Goal: Use online tool/utility

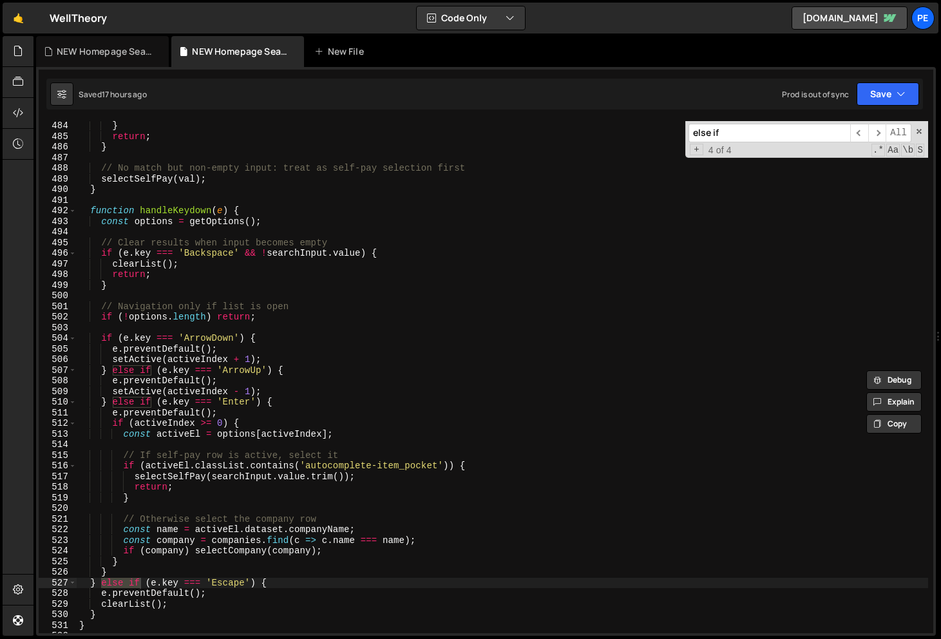
scroll to position [5256, 0]
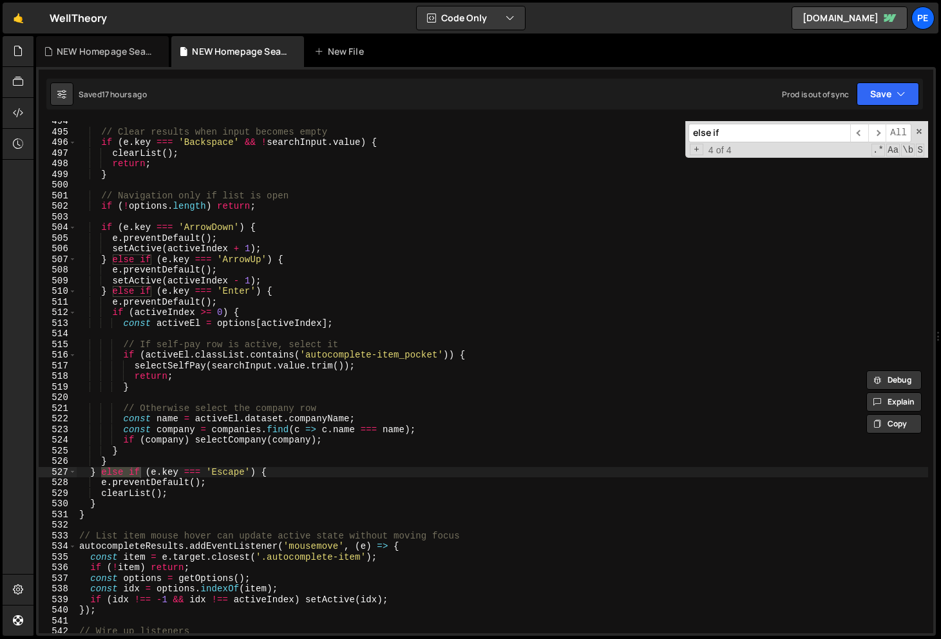
type input "else if"
click at [105, 514] on div "// Clear results when input becomes empty if ( e . key === 'Backspace' && ! sea…" at bounding box center [503, 382] width 852 height 533
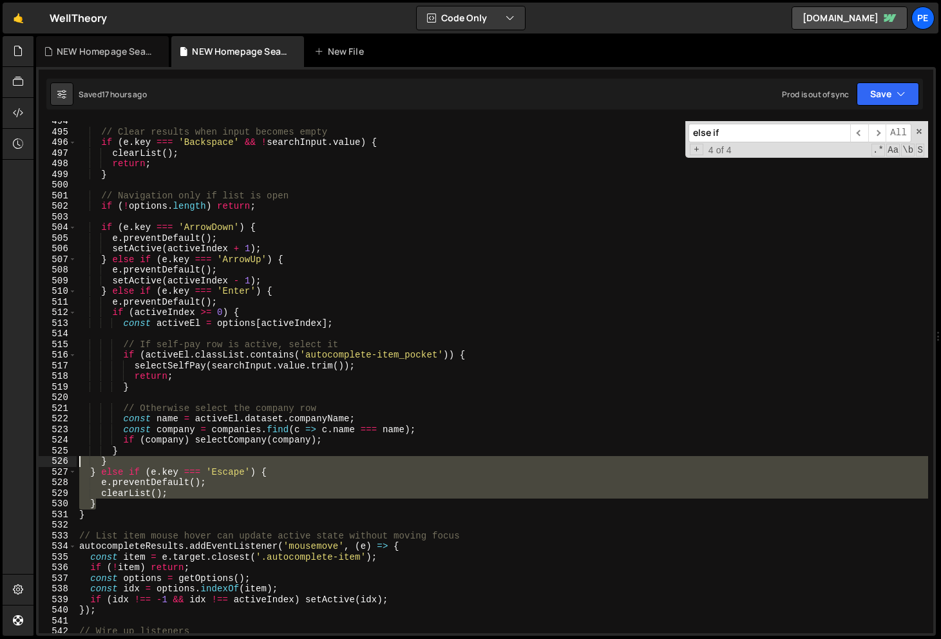
drag, startPoint x: 104, startPoint y: 507, endPoint x: 66, endPoint y: 457, distance: 62.5
click at [66, 457] on div "} 494 495 496 497 498 499 500 501 502 503 504 505 506 507 508 509 510 511 512 5…" at bounding box center [486, 377] width 895 height 512
type textarea "} } else if (e.key === 'Escape') {"
paste textarea
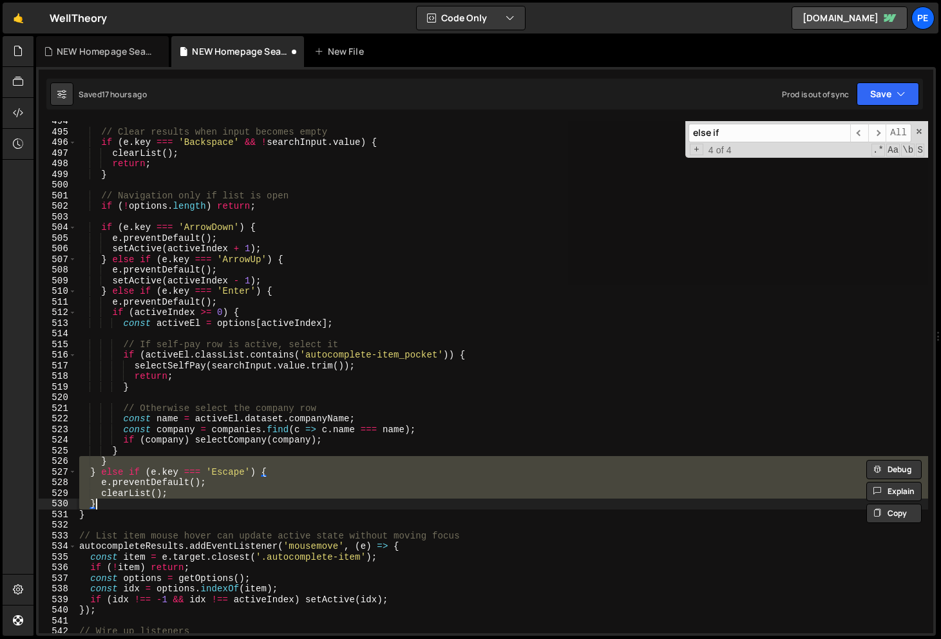
click at [115, 484] on div "// Clear results when input becomes empty if ( e . key === 'Backspace' && ! sea…" at bounding box center [503, 377] width 852 height 512
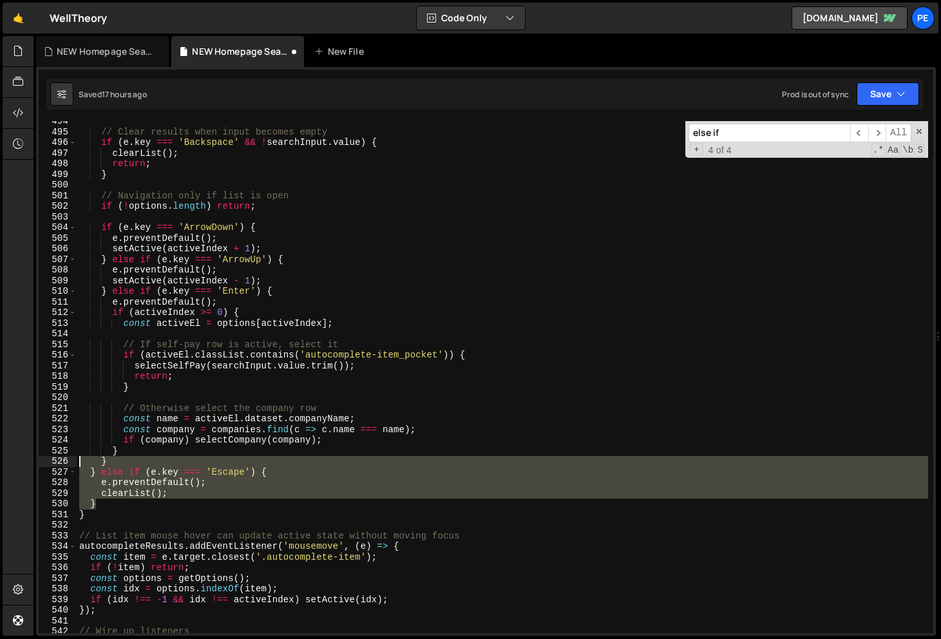
drag, startPoint x: 115, startPoint y: 504, endPoint x: 54, endPoint y: 464, distance: 73.4
click at [54, 464] on div "e.preventDefault(); 494 495 496 497 498 499 500 501 502 503 504 505 506 507 508…" at bounding box center [486, 377] width 895 height 512
type textarea "} } else if (e.key === 'Escape') {"
paste textarea
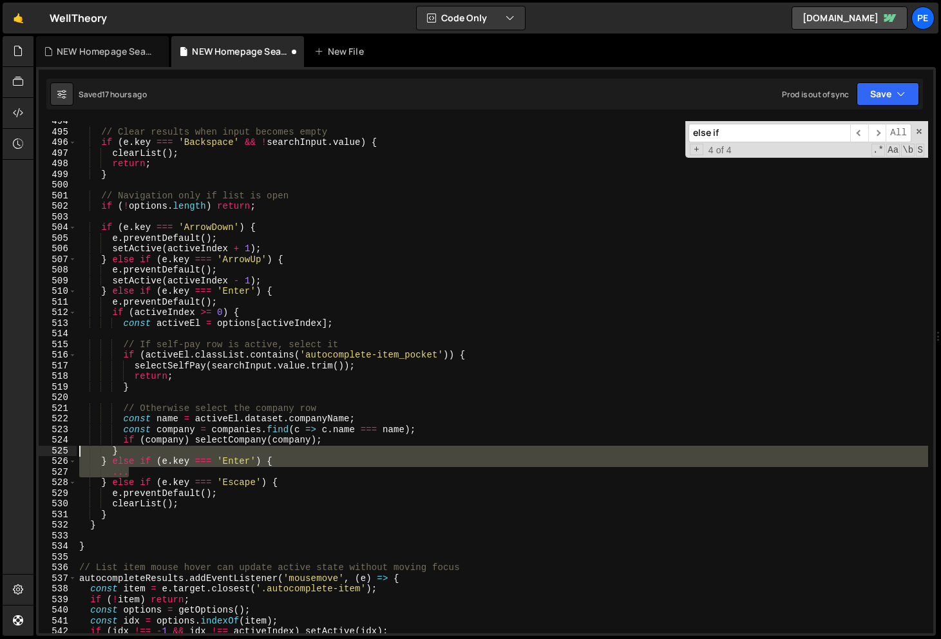
drag, startPoint x: 148, startPoint y: 477, endPoint x: 53, endPoint y: 455, distance: 97.7
click at [53, 455] on div "494 495 496 497 498 499 500 501 502 503 504 505 506 507 508 509 510 511 512 513…" at bounding box center [486, 377] width 895 height 512
click at [78, 461] on div "// Clear results when input becomes empty if ( e . key === 'Backspace' && ! sea…" at bounding box center [503, 377] width 852 height 512
type textarea "} else if (e.key === 'Enter') { ..."
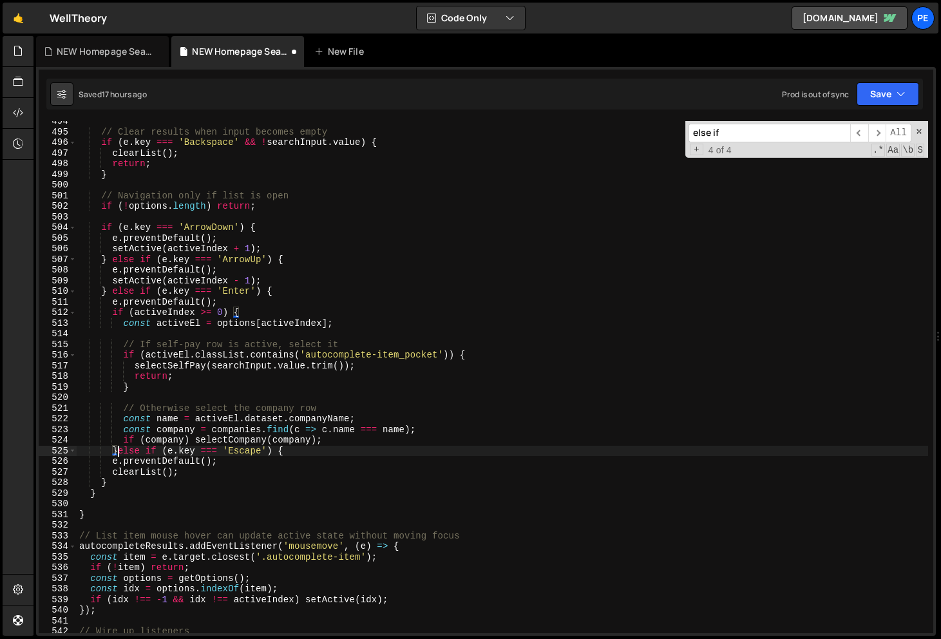
scroll to position [0, 3]
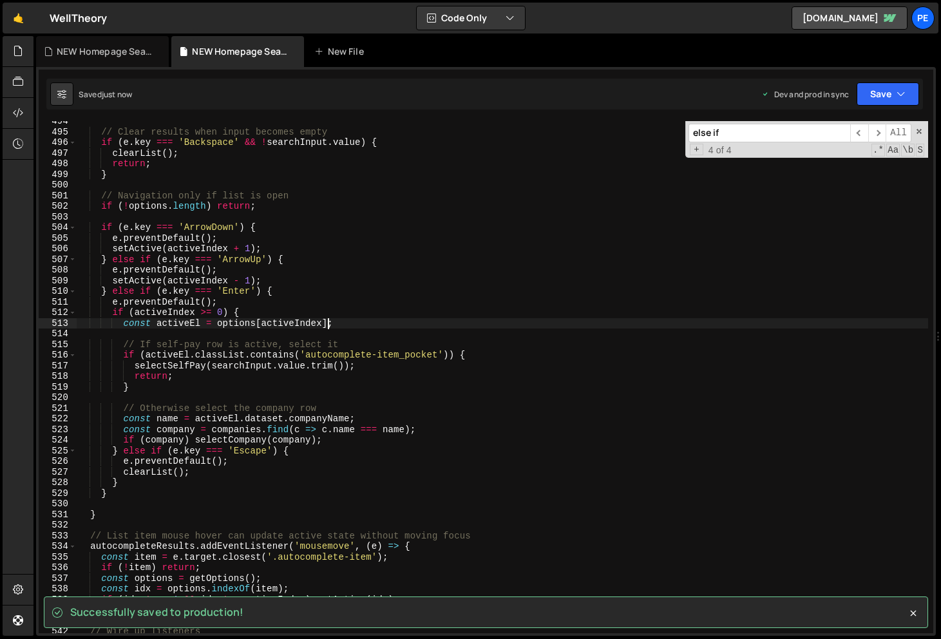
click at [330, 323] on div "// Clear results when input becomes empty if ( e . key === 'Backspace' && ! sea…" at bounding box center [503, 382] width 852 height 533
type textarea "const activeEl = options[activeIndex];"
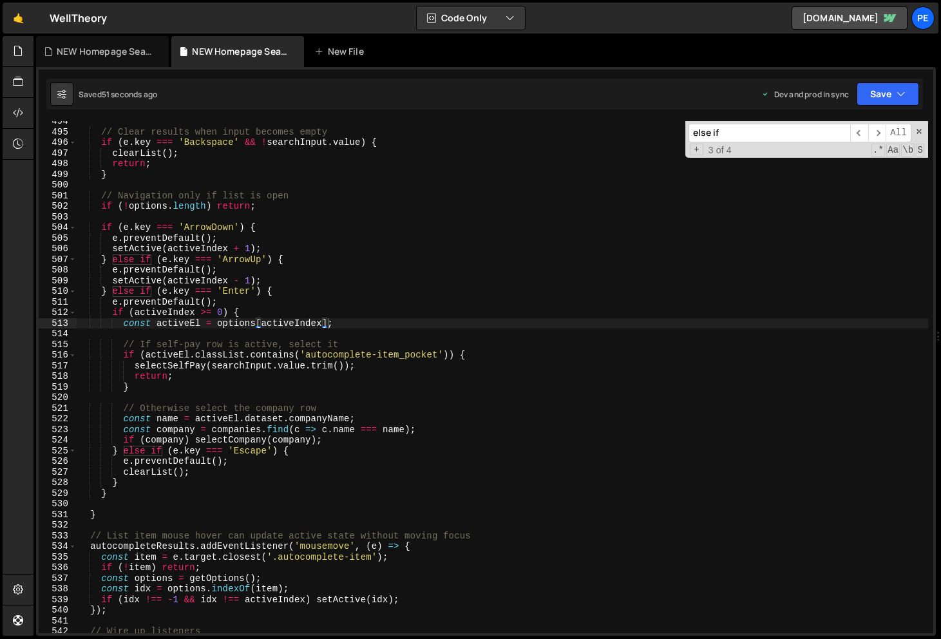
paste input "registrationLink"
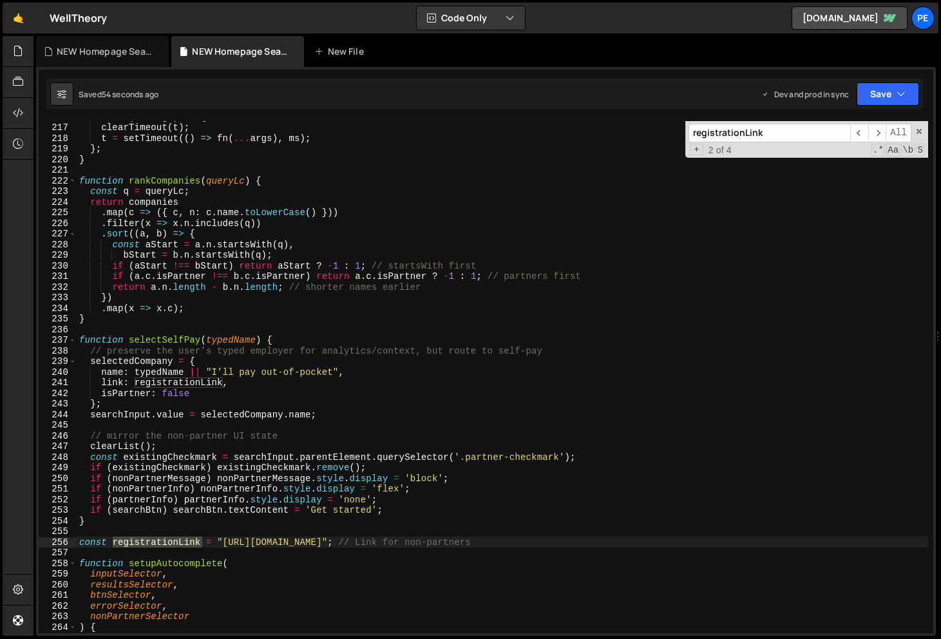
scroll to position [4463, 0]
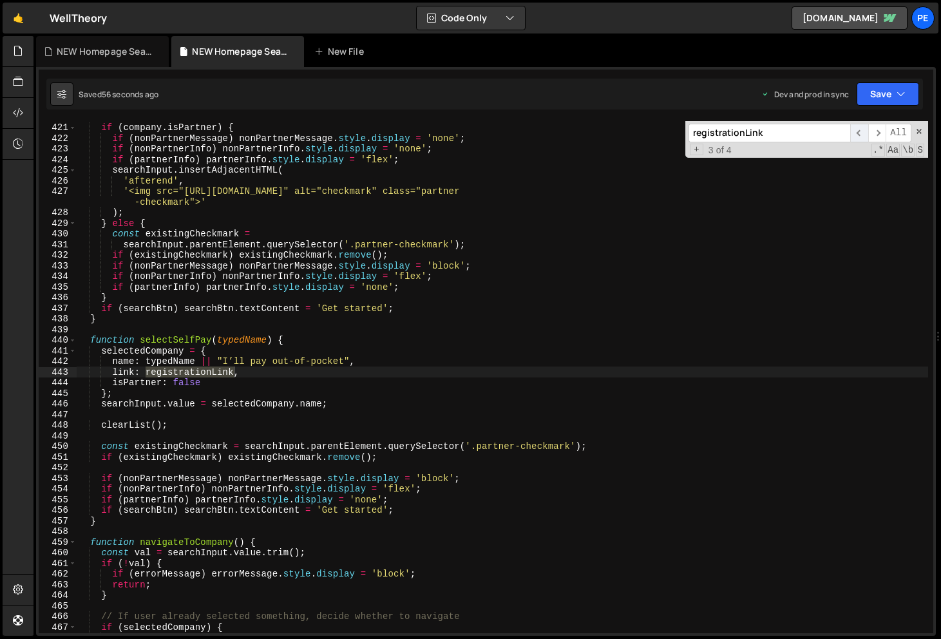
type input "registrationLink"
click at [863, 130] on span "​" at bounding box center [859, 133] width 18 height 19
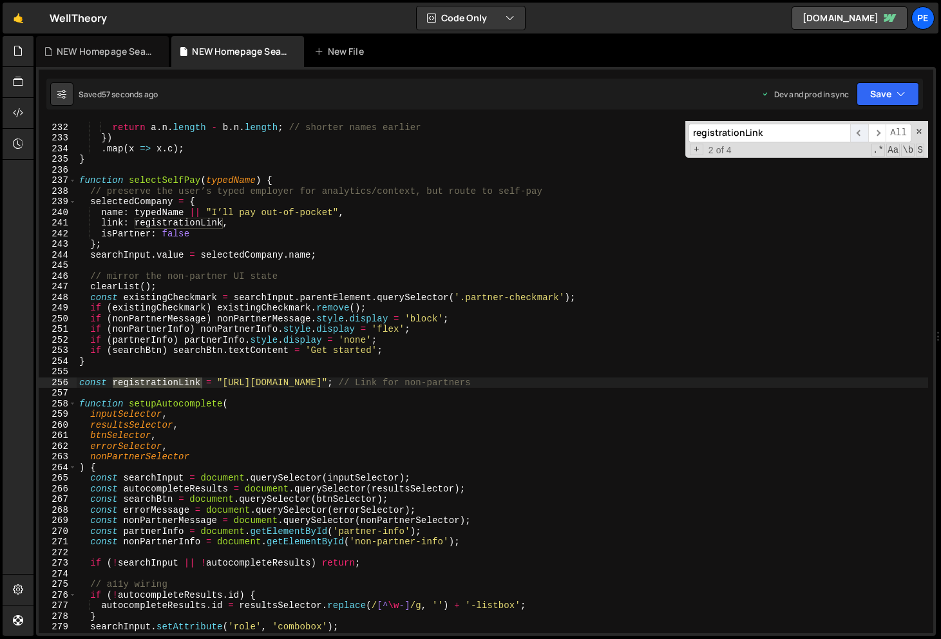
scroll to position [2454, 0]
click at [863, 130] on span "​" at bounding box center [859, 133] width 18 height 19
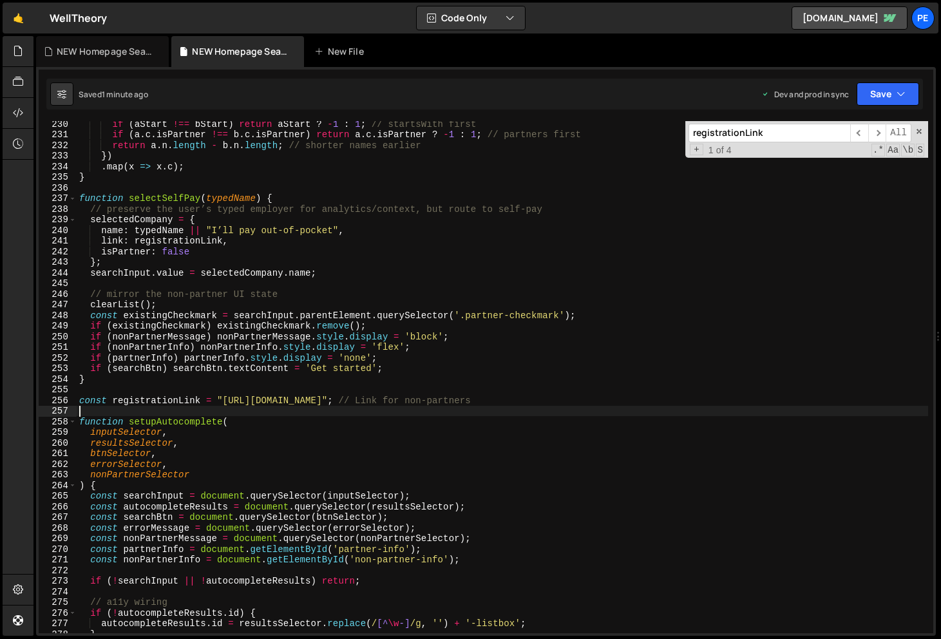
scroll to position [0, 0]
click at [517, 412] on div "if ( aStart !== bStart ) return aStart ? - 1 : 1 ; // startsWith first if ( a .…" at bounding box center [503, 385] width 852 height 533
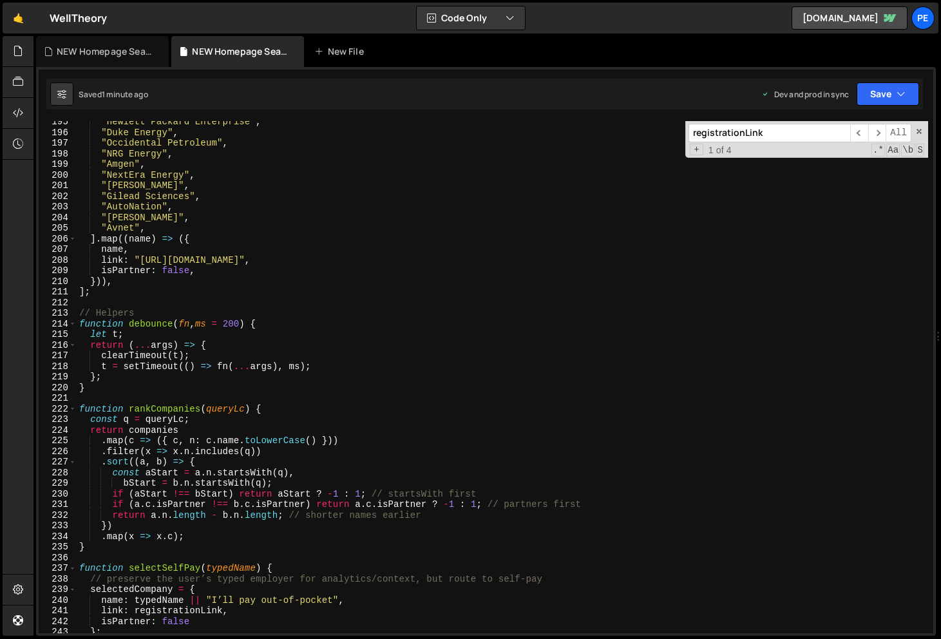
scroll to position [2515, 0]
